Goal: Navigation & Orientation: Find specific page/section

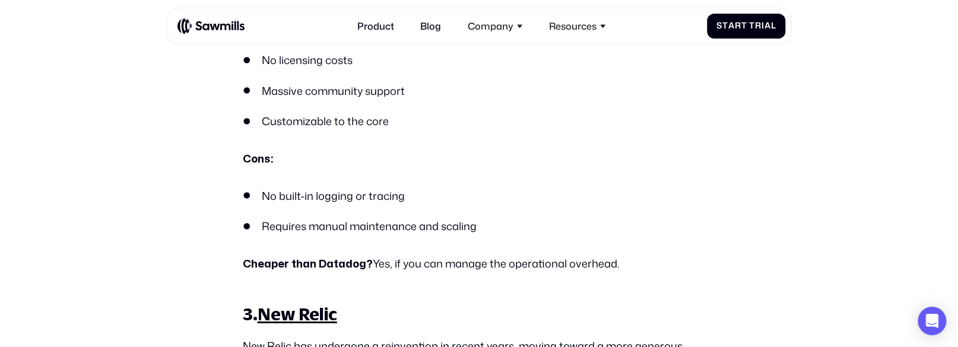
scroll to position [2059, 0]
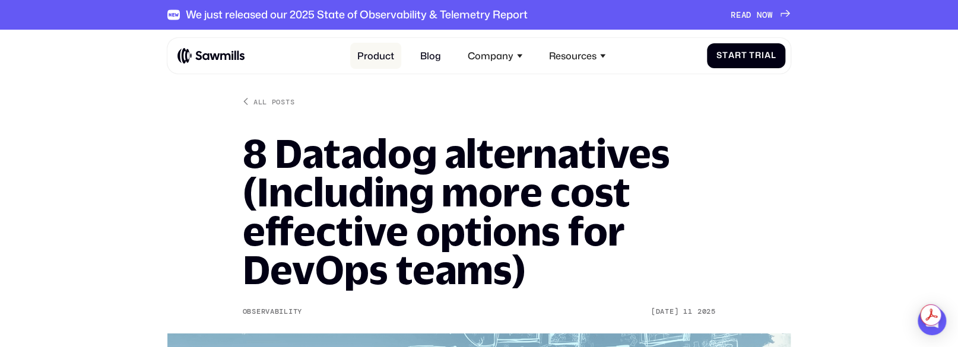
click at [368, 53] on link "Product" at bounding box center [375, 56] width 51 height 26
